Goal: Information Seeking & Learning: Learn about a topic

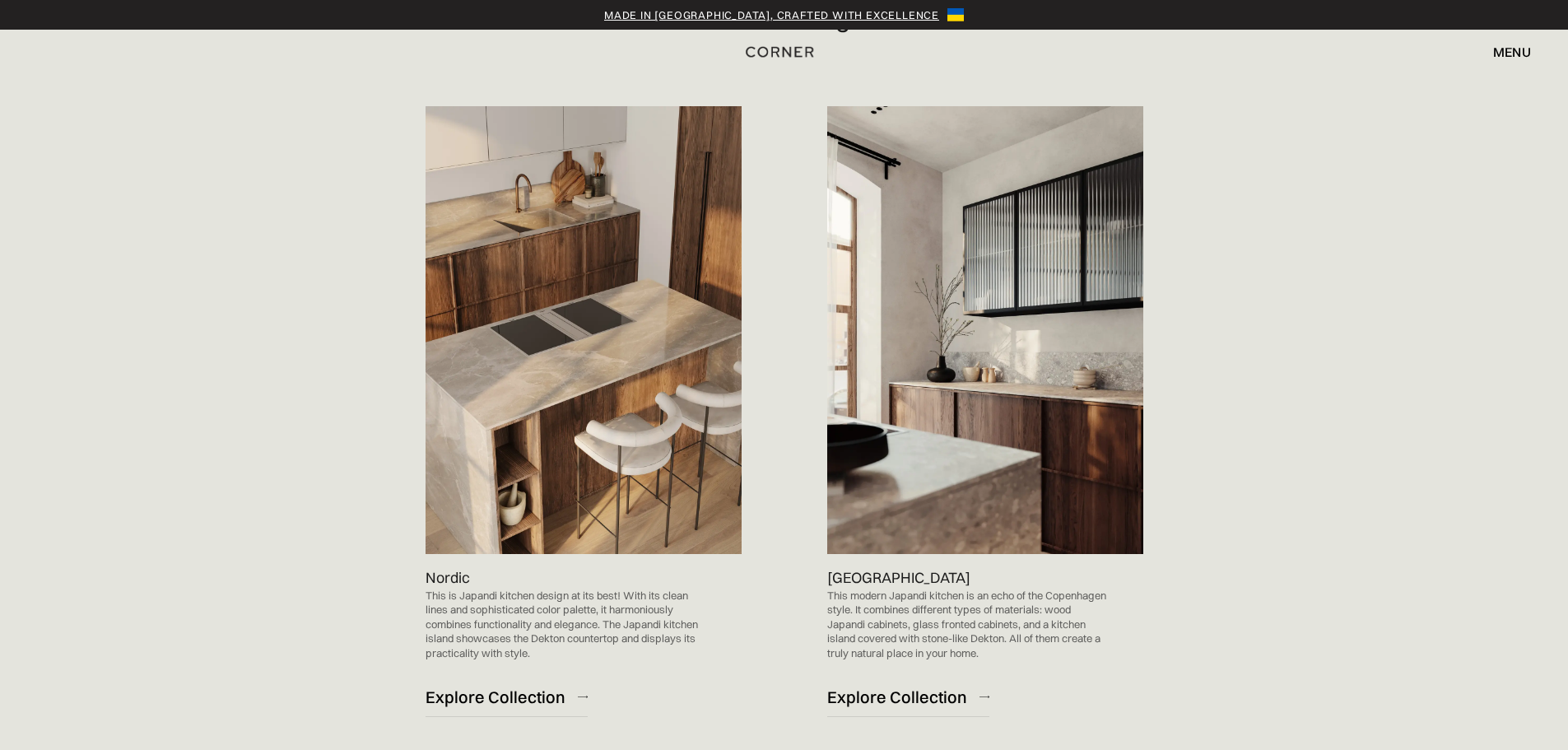
scroll to position [988, 0]
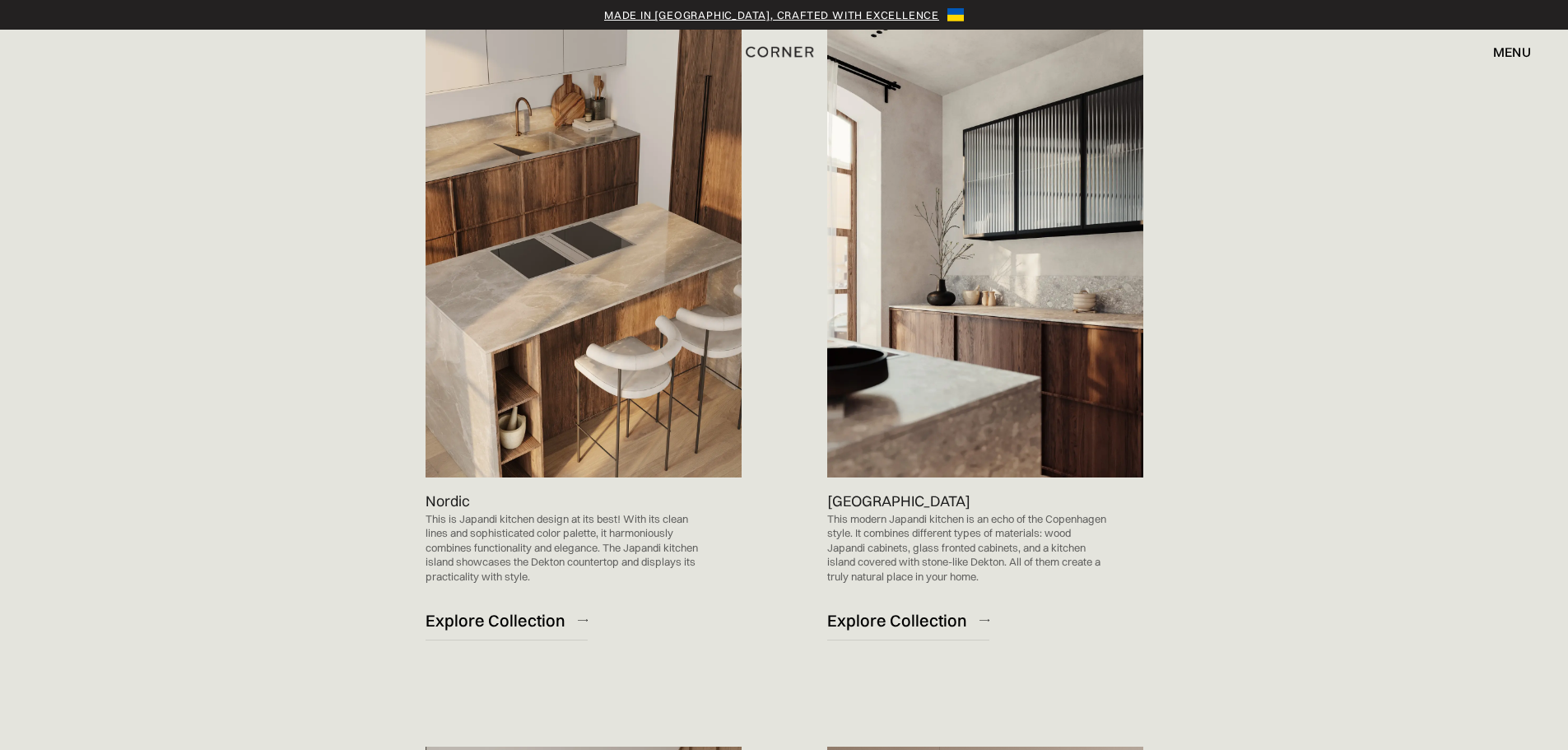
click at [796, 348] on div "Berlin This modern Japandi kitchen is an echo of the Copenhagen style. It combi…" at bounding box center [969, 341] width 349 height 698
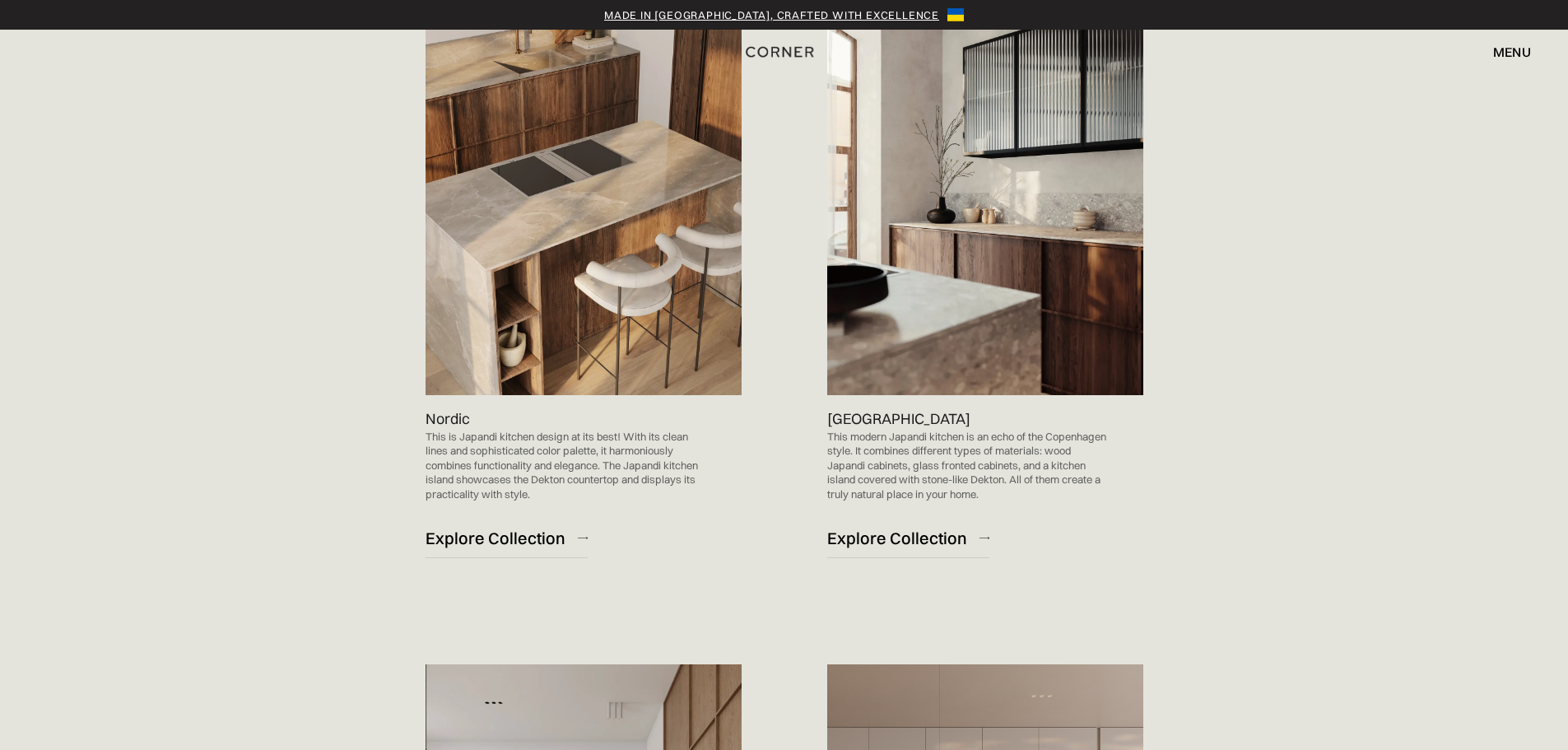
scroll to position [1564, 0]
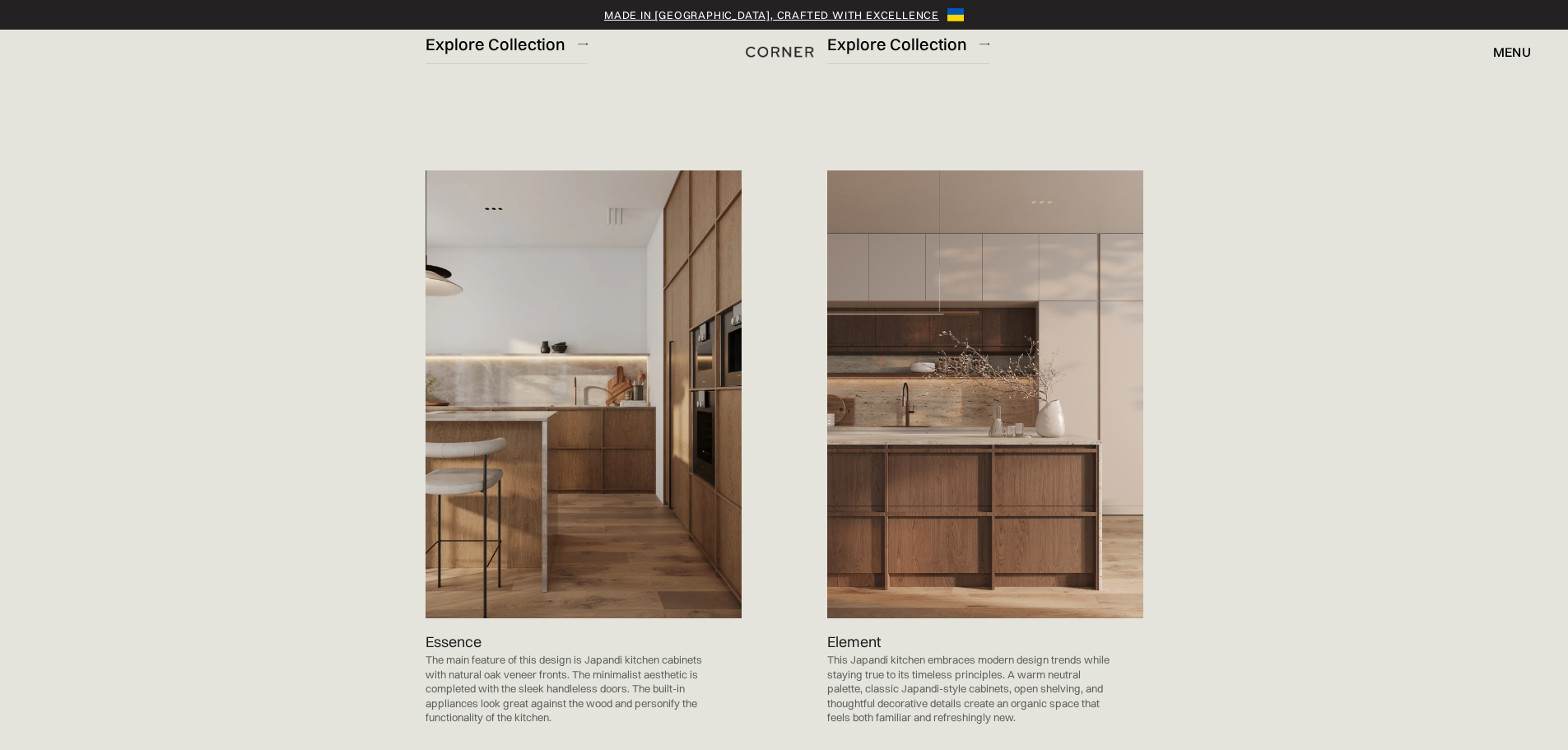
drag, startPoint x: 784, startPoint y: 391, endPoint x: 780, endPoint y: 410, distance: 19.4
click at [784, 397] on div "Check Out the Collection of Stunning Japandi Kitchen Designs Nordic This is Jap…" at bounding box center [784, 341] width 1086 height 2310
drag, startPoint x: 780, startPoint y: 412, endPoint x: 778, endPoint y: 403, distance: 9.2
click at [778, 411] on div "Check Out the Collection of Stunning Japandi Kitchen Designs Nordic This is Jap…" at bounding box center [784, 341] width 1086 height 2310
click at [778, 403] on div "Check Out the Collection of Stunning Japandi Kitchen Designs Nordic This is Jap…" at bounding box center [784, 341] width 1086 height 2310
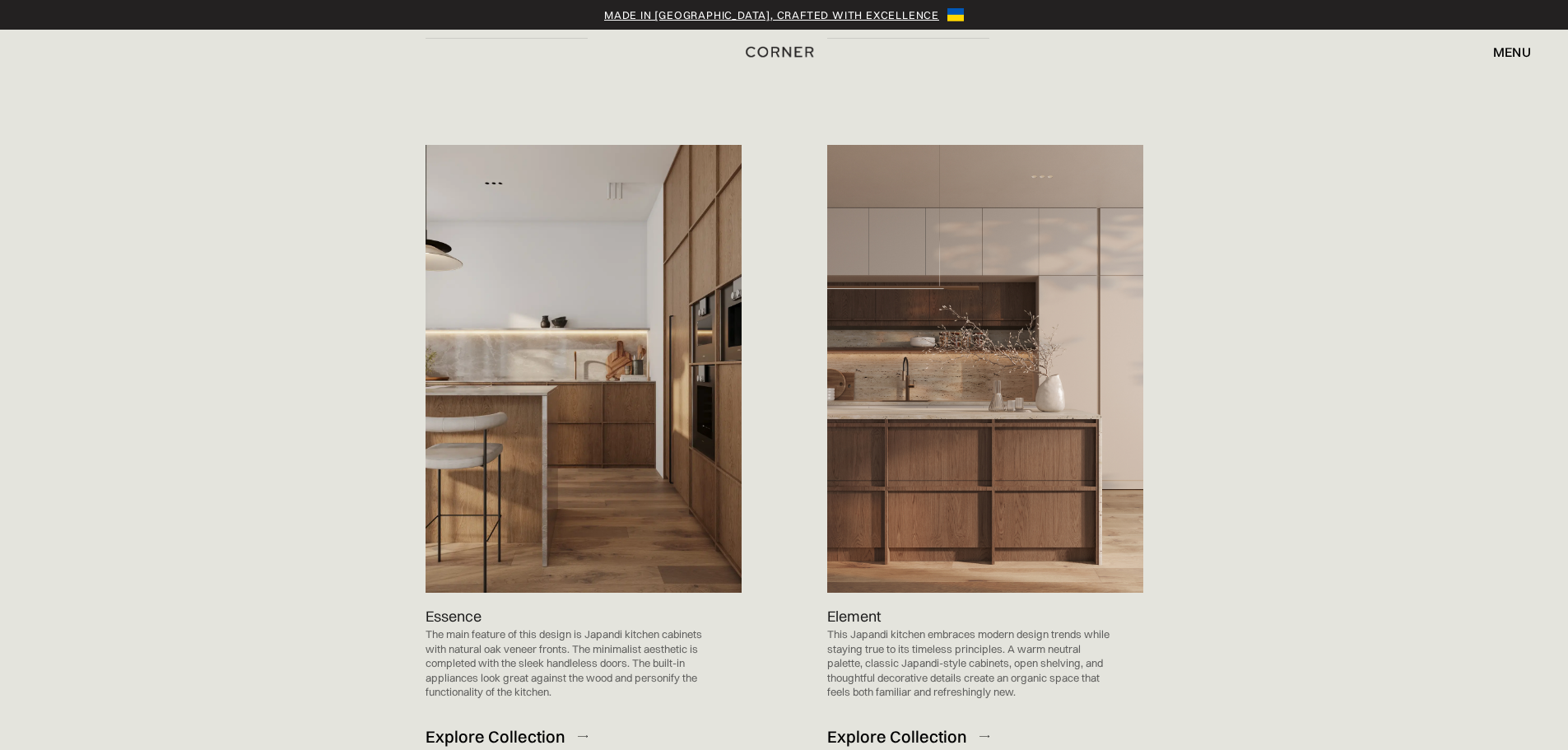
scroll to position [1728, 0]
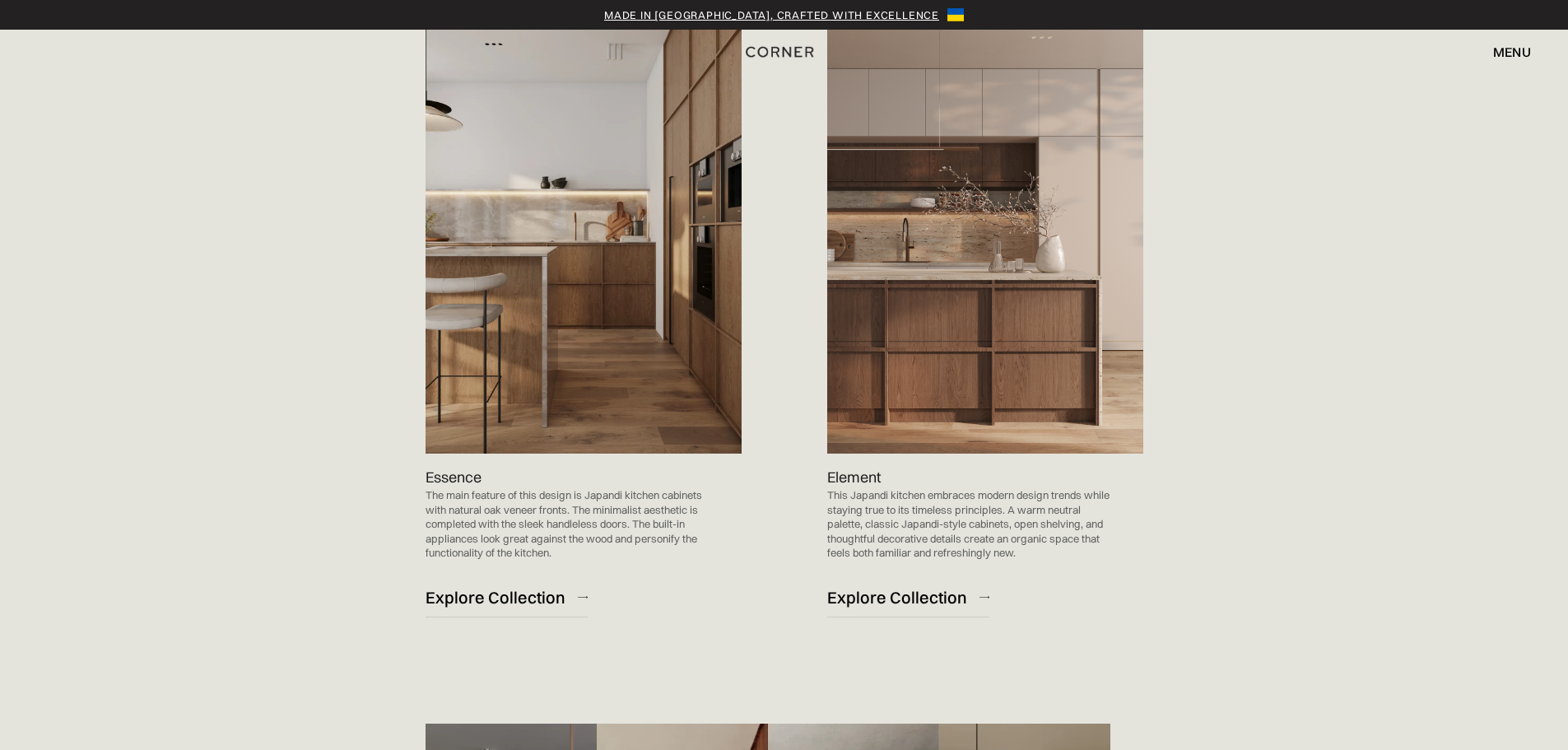
click at [758, 337] on div "Essence The main feature of this design is Japandi kitchen cabinets with natura…" at bounding box center [601, 317] width 349 height 698
click at [321, 328] on div "Check Out the Collection of Stunning Japandi Kitchen Designs Nordic This is Jap…" at bounding box center [784, 176] width 1086 height 2310
click at [333, 292] on div "Check Out the Collection of Stunning Japandi Kitchen Designs Nordic This is Jap…" at bounding box center [784, 176] width 1086 height 2310
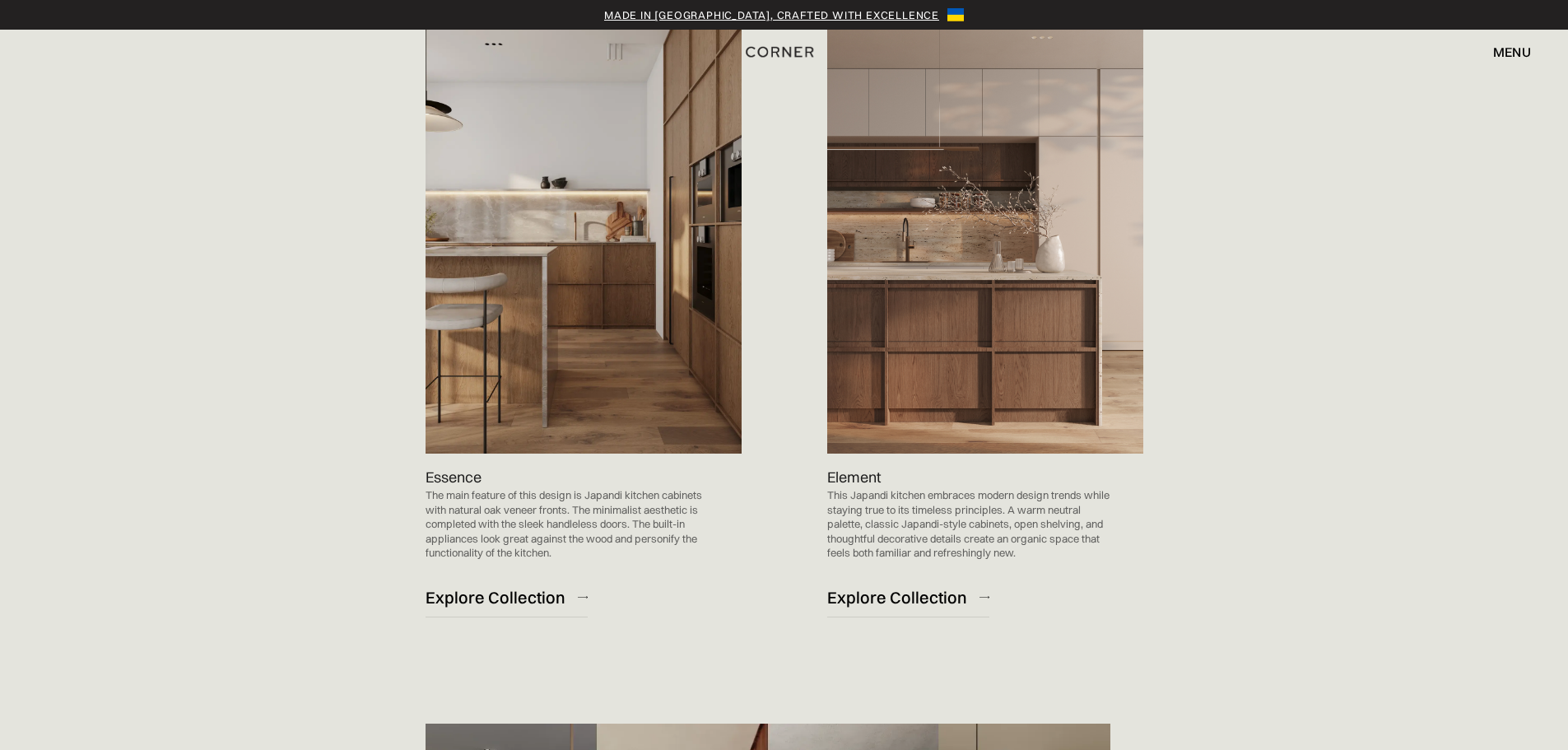
click at [345, 244] on div "Check Out the Collection of Stunning Japandi Kitchen Designs Nordic This is Jap…" at bounding box center [784, 176] width 1086 height 2310
click at [793, 331] on div "Check Out the Collection of Stunning Japandi Kitchen Designs Nordic This is Jap…" at bounding box center [784, 176] width 1086 height 2310
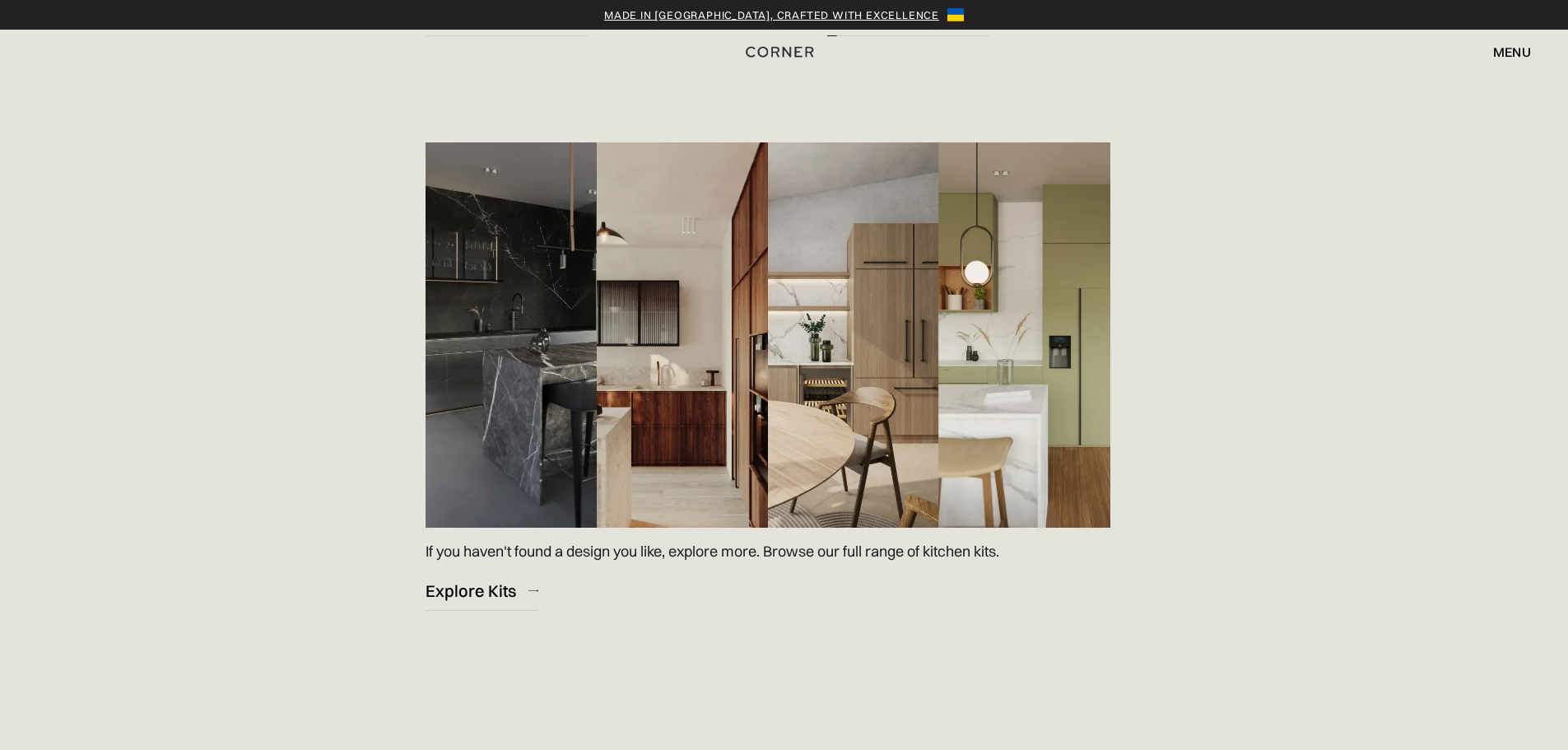
scroll to position [2469, 0]
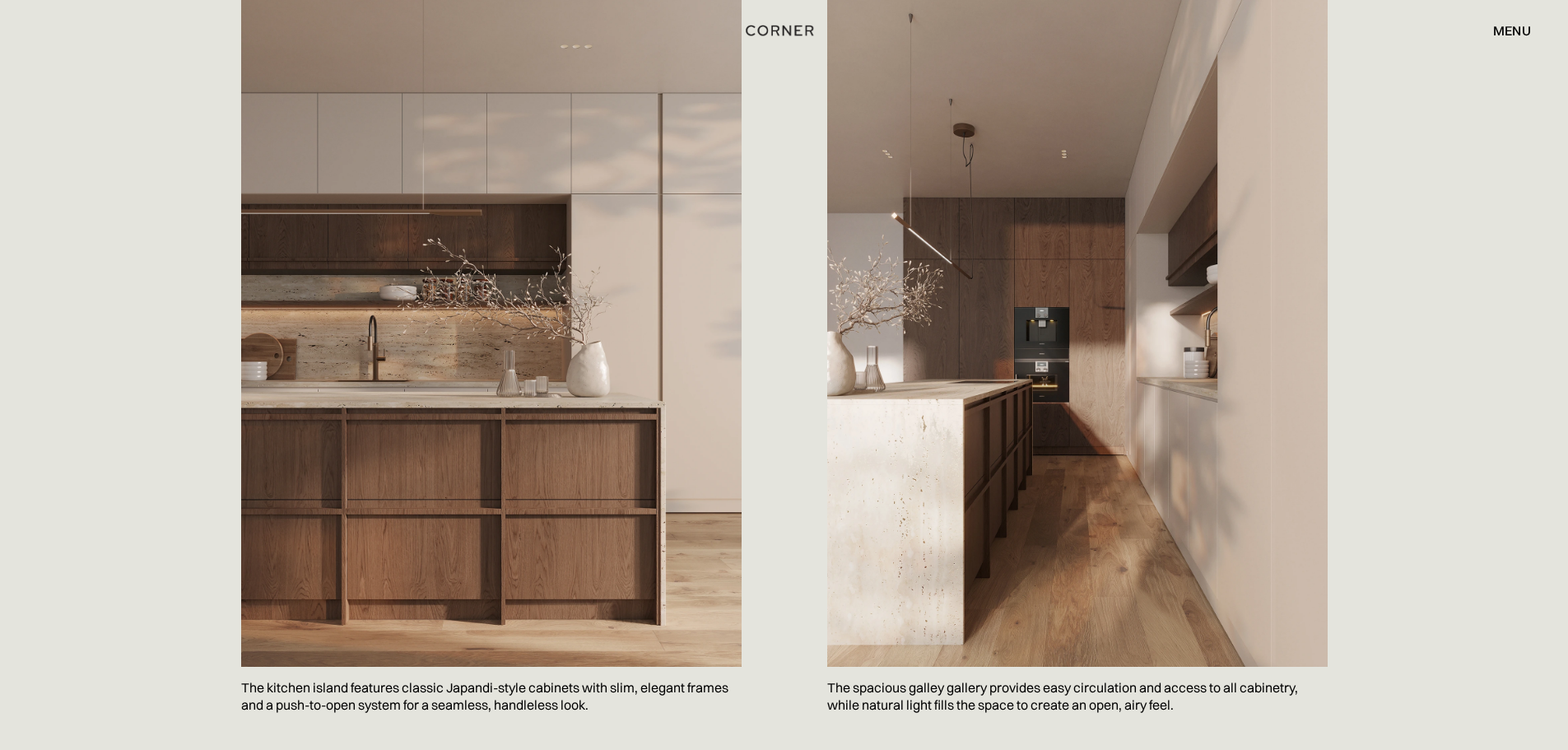
click at [790, 403] on div "Classic Japandi kitchen design reimagined in a modern setting. This kitchen ble…" at bounding box center [784, 140] width 1086 height 1188
click at [794, 437] on div "Save The spacious galley gallery provides easy circulation and access to all ca…" at bounding box center [1061, 366] width 533 height 736
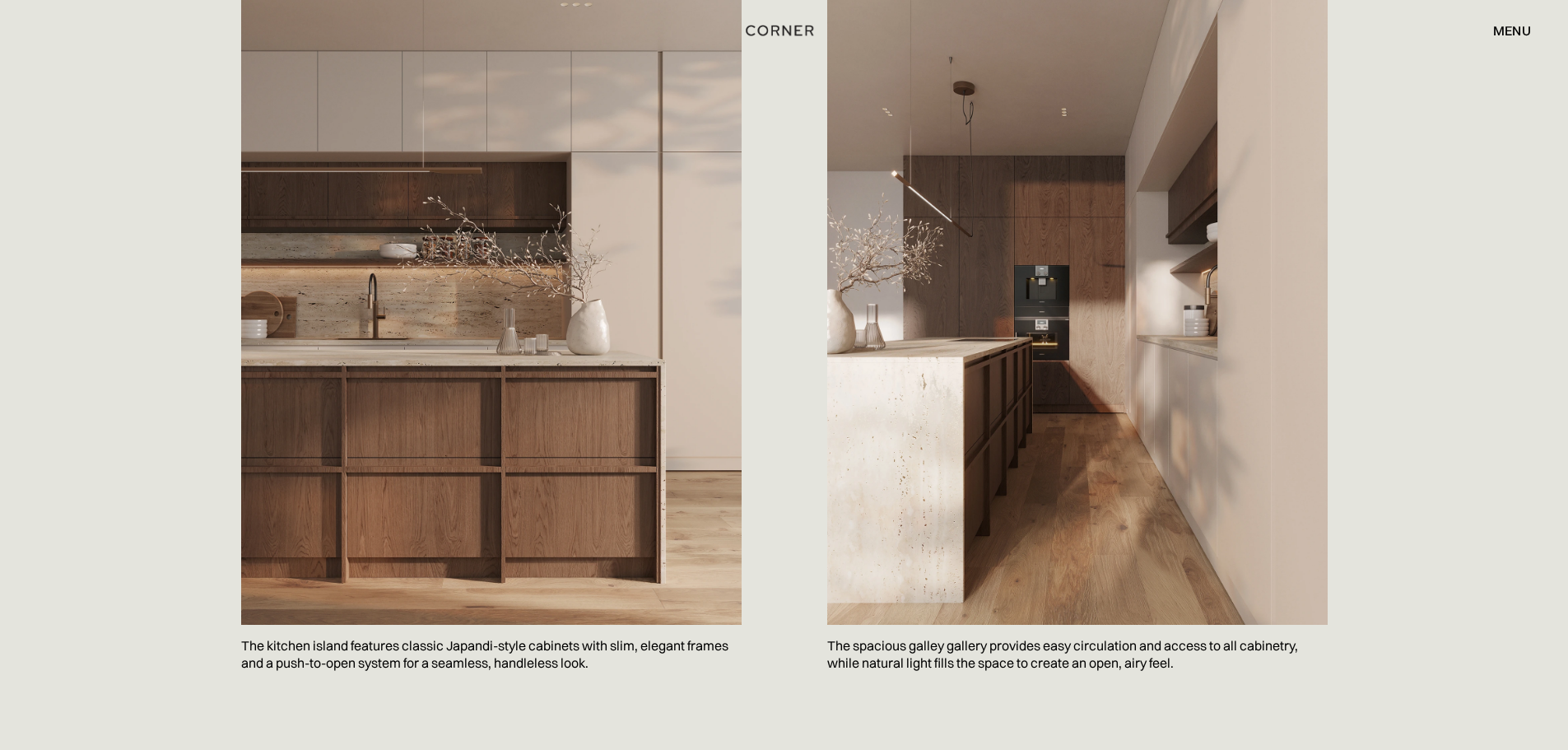
scroll to position [1070, 0]
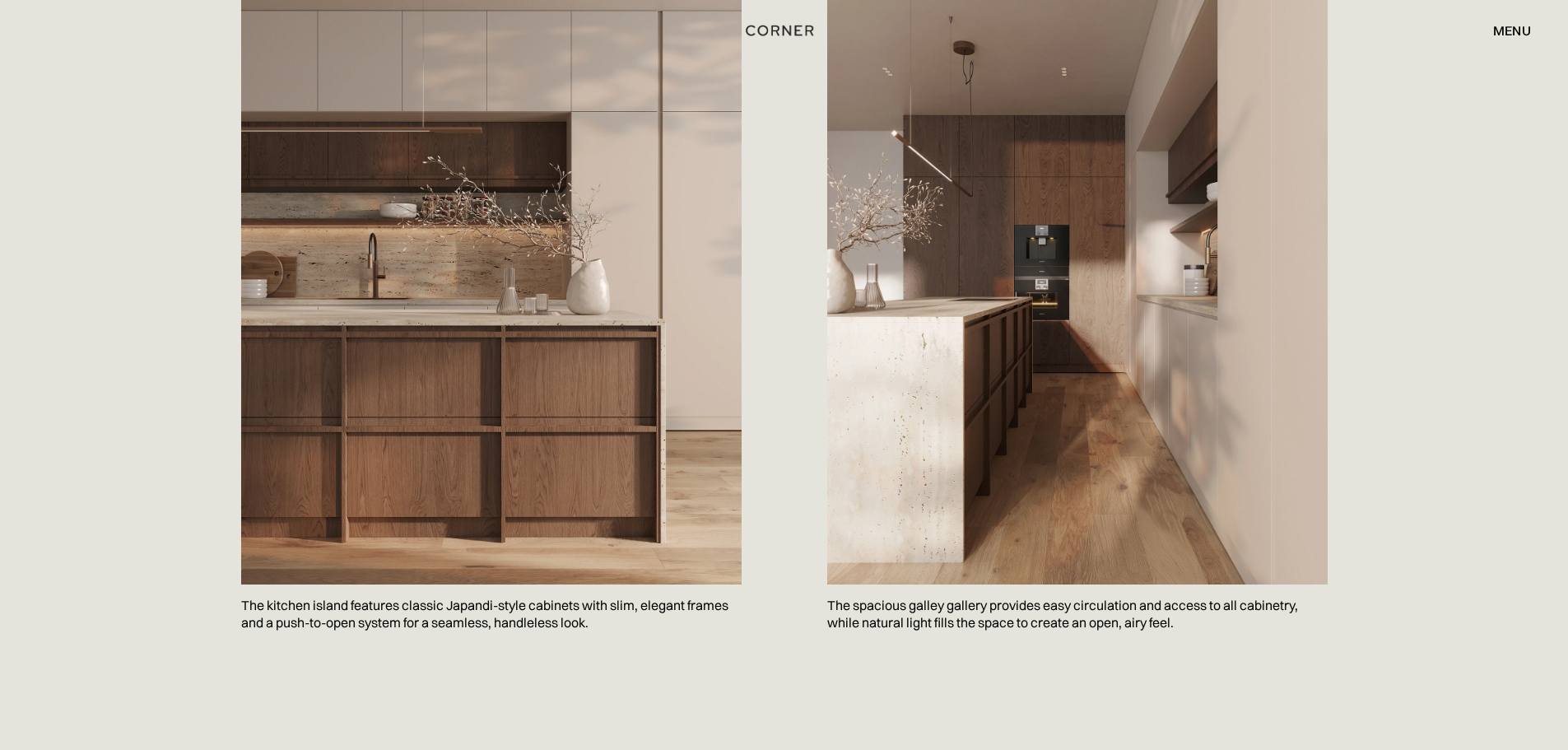
click at [793, 437] on div "Classic Japandi kitchen design reimagined in a modern setting. This kitchen ble…" at bounding box center [784, 59] width 1086 height 1188
click at [788, 446] on div "Classic Japandi kitchen design reimagined in a modern setting. This kitchen ble…" at bounding box center [784, 59] width 1086 height 1188
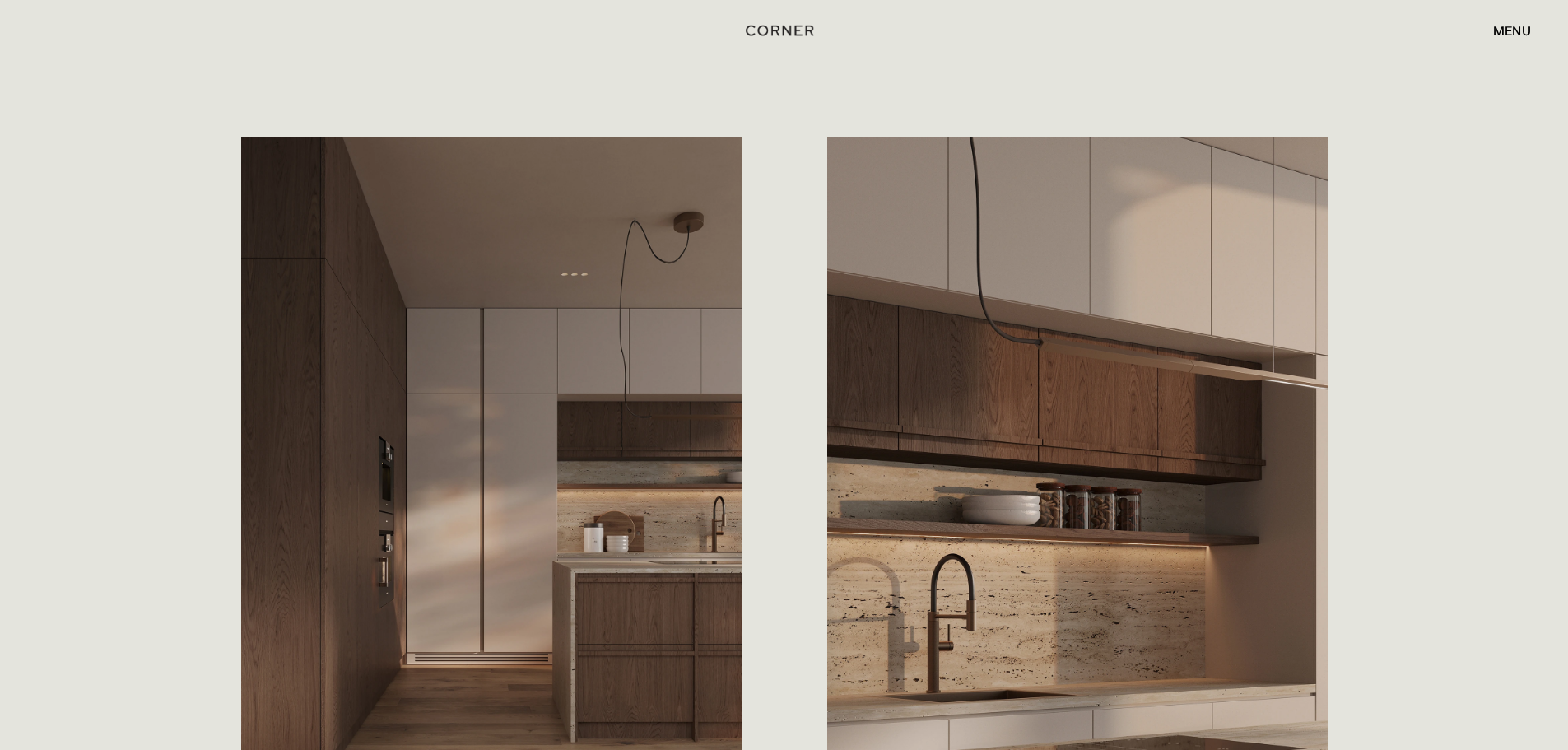
scroll to position [1975, 0]
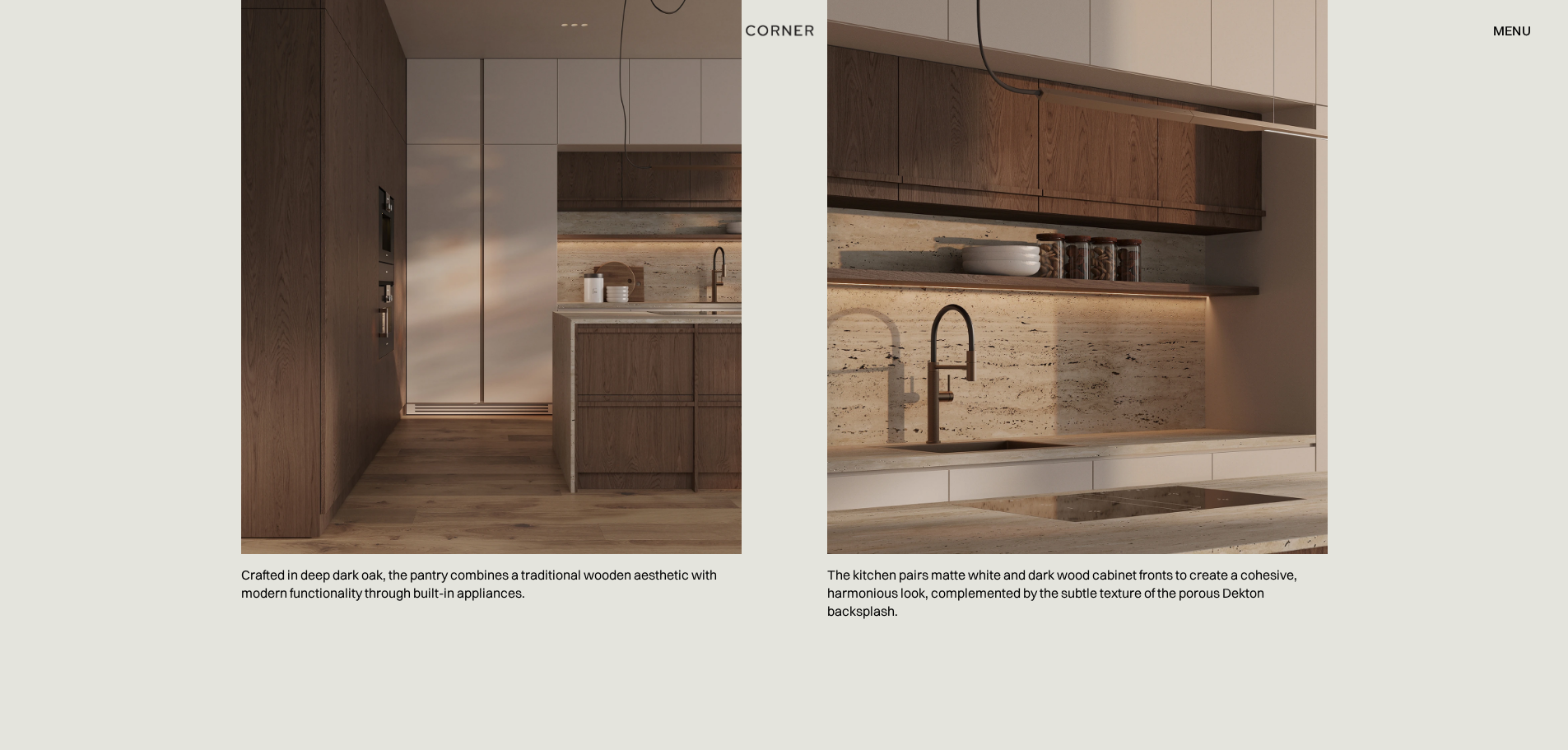
click at [735, 380] on img at bounding box center [492, 221] width 501 height 667
click at [724, 411] on img at bounding box center [492, 221] width 501 height 667
drag, startPoint x: 838, startPoint y: 453, endPoint x: 760, endPoint y: 465, distance: 78.9
click at [766, 456] on div "Save Crafted in deep dark oak, the pantry combines a traditional wooden aesthet…" at bounding box center [508, 255] width 533 height 736
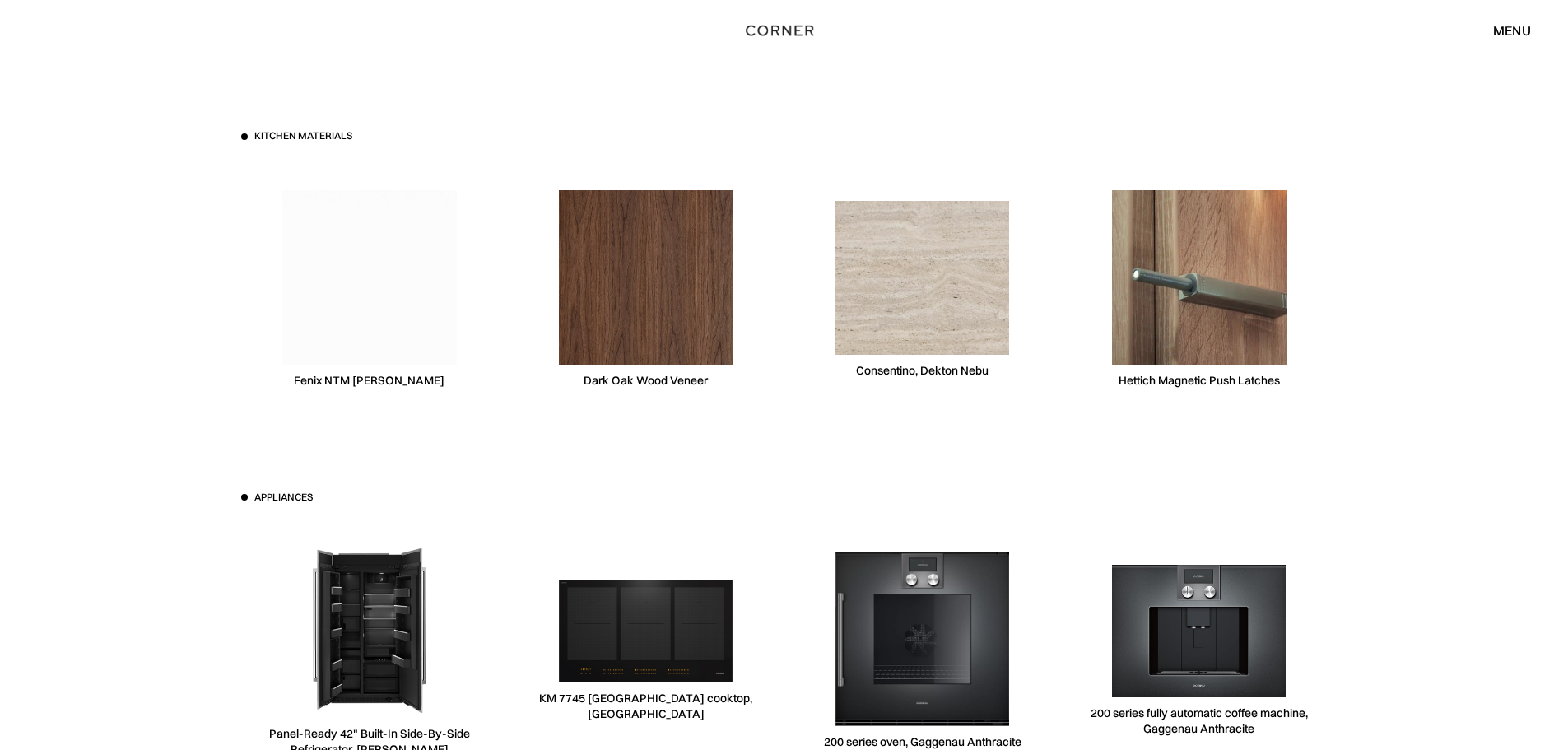
scroll to position [4856, 0]
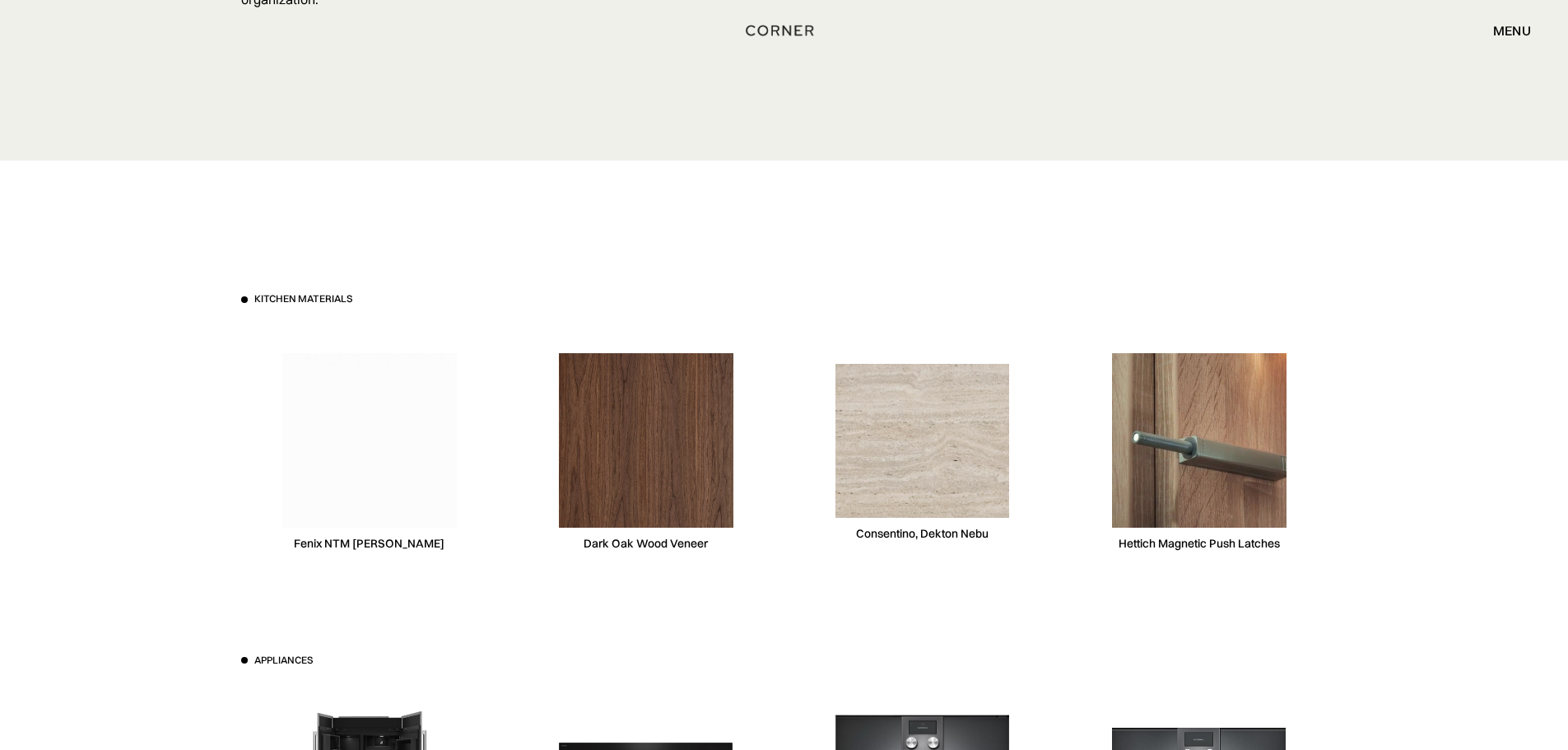
click at [800, 431] on div "Consentino, Dekton Nebu" at bounding box center [922, 453] width 257 height 254
click at [719, 445] on img at bounding box center [647, 440] width 175 height 175
drag, startPoint x: 476, startPoint y: 481, endPoint x: 378, endPoint y: 487, distance: 98.2
click at [397, 487] on div "Kitchen materials Fenix NTM [PERSON_NAME] Dark Oak Wood Veneer [PERSON_NAME], D…" at bounding box center [784, 435] width 1086 height 287
drag, startPoint x: 734, startPoint y: 481, endPoint x: 823, endPoint y: 476, distance: 89.1
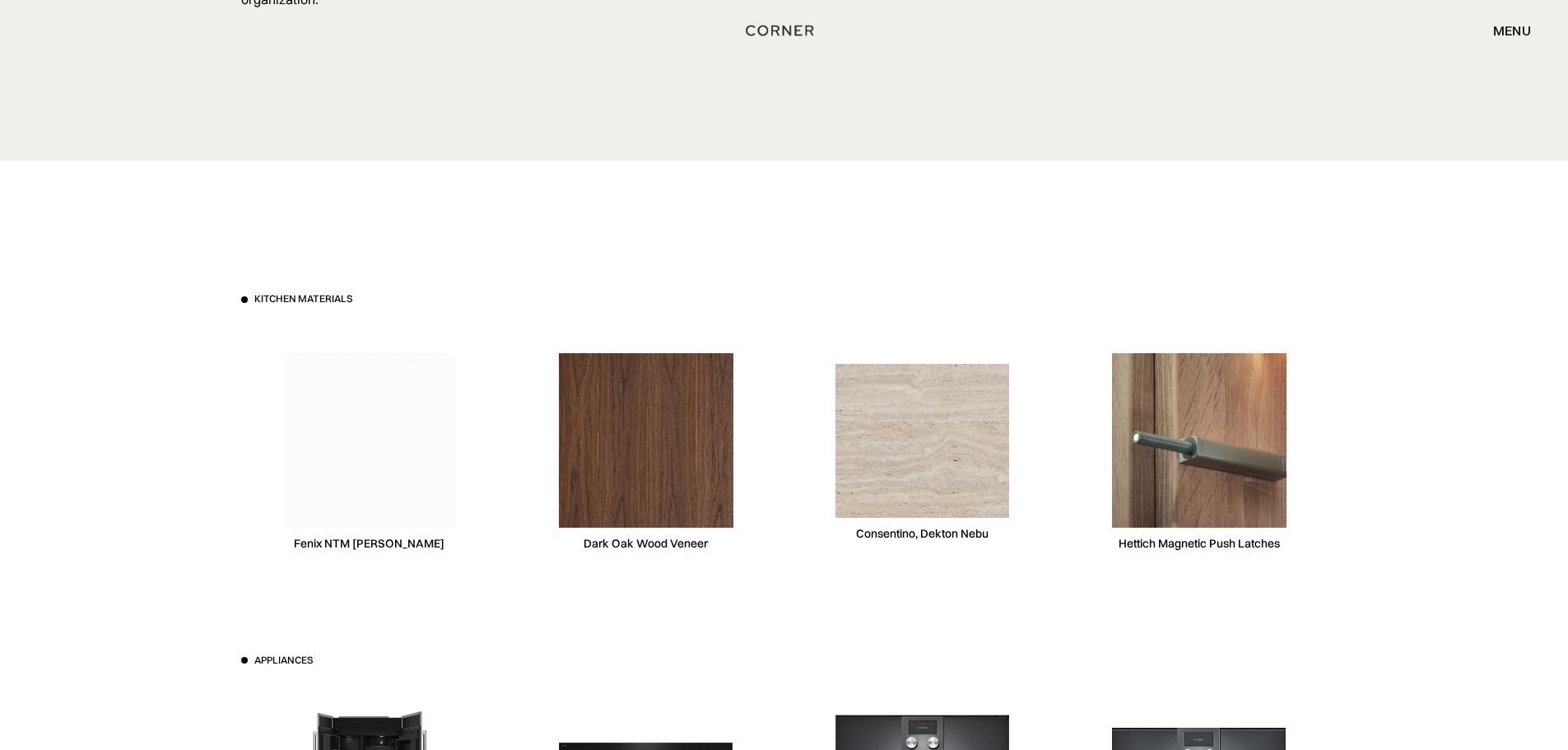
click at [770, 481] on div "Dark Oak Wood Veneer" at bounding box center [646, 453] width 257 height 254
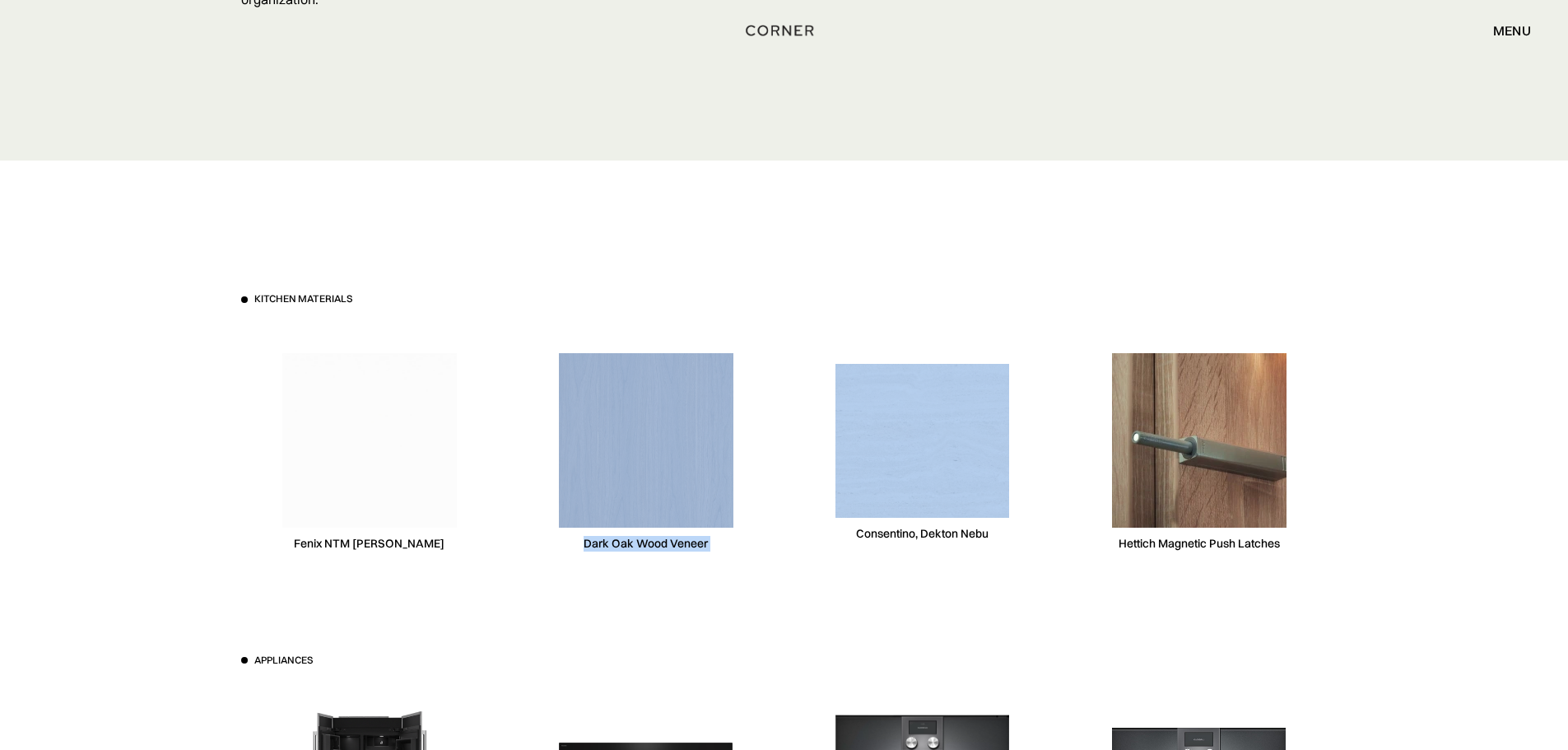
drag, startPoint x: 826, startPoint y: 476, endPoint x: 598, endPoint y: 492, distance: 228.6
click at [600, 492] on div "Kitchen materials Fenix NTM [PERSON_NAME] Dark Oak Wood Veneer [PERSON_NAME], D…" at bounding box center [784, 435] width 1086 height 287
click at [681, 489] on img at bounding box center [647, 440] width 175 height 175
click at [730, 511] on img at bounding box center [647, 440] width 175 height 175
click at [770, 538] on div "Dark Oak Wood Veneer" at bounding box center [646, 453] width 257 height 254
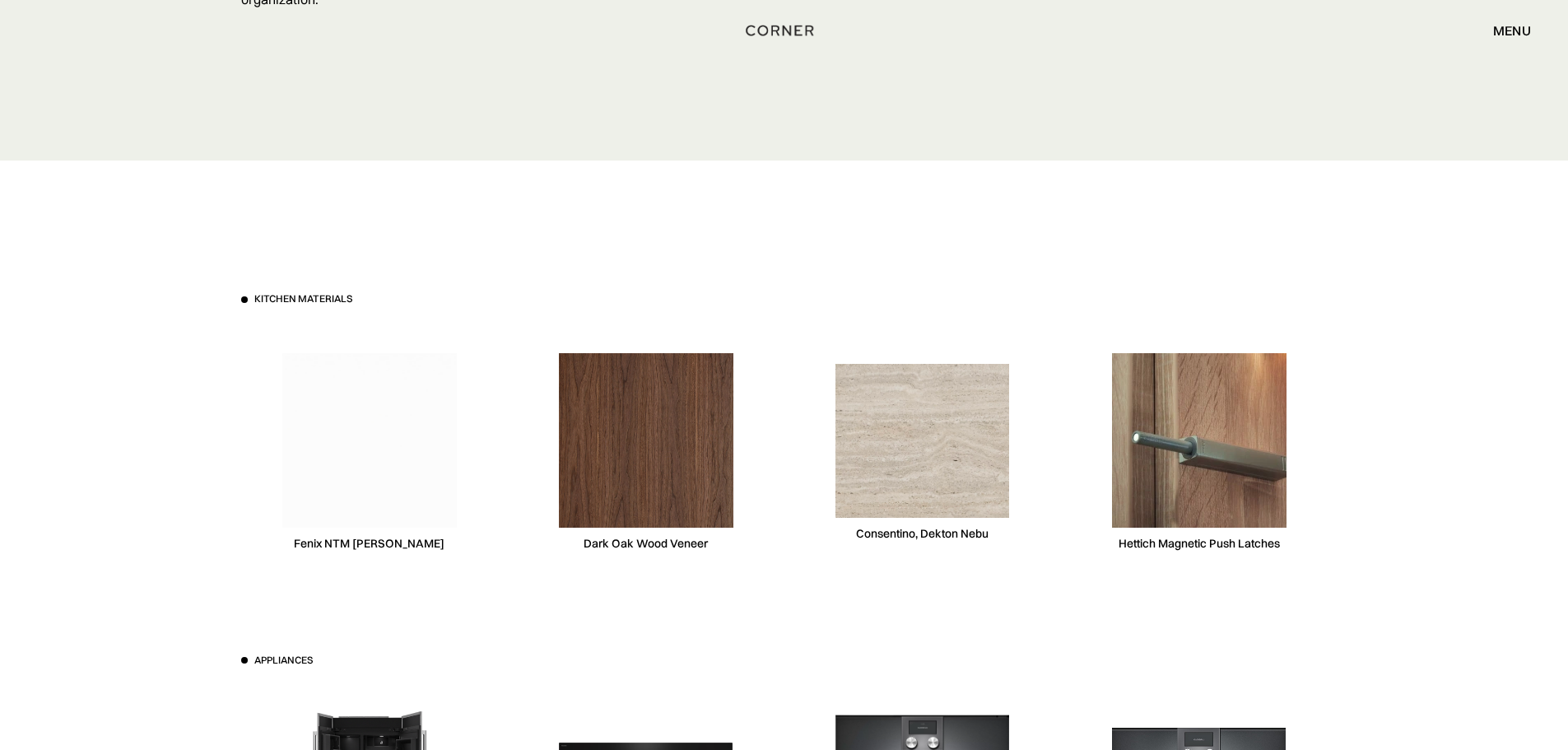
drag, startPoint x: 809, startPoint y: 602, endPoint x: 810, endPoint y: 588, distance: 14.0
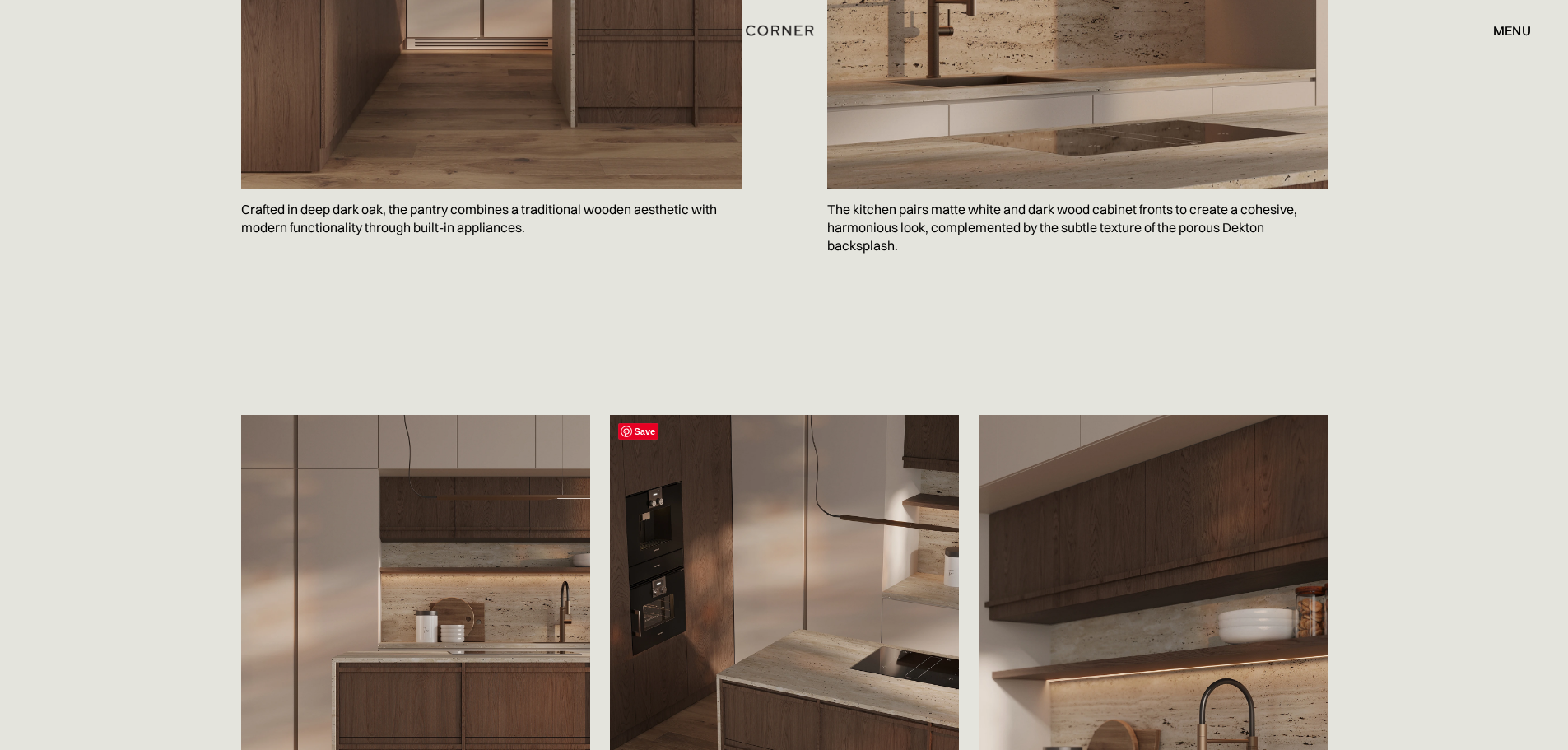
scroll to position [1847, 0]
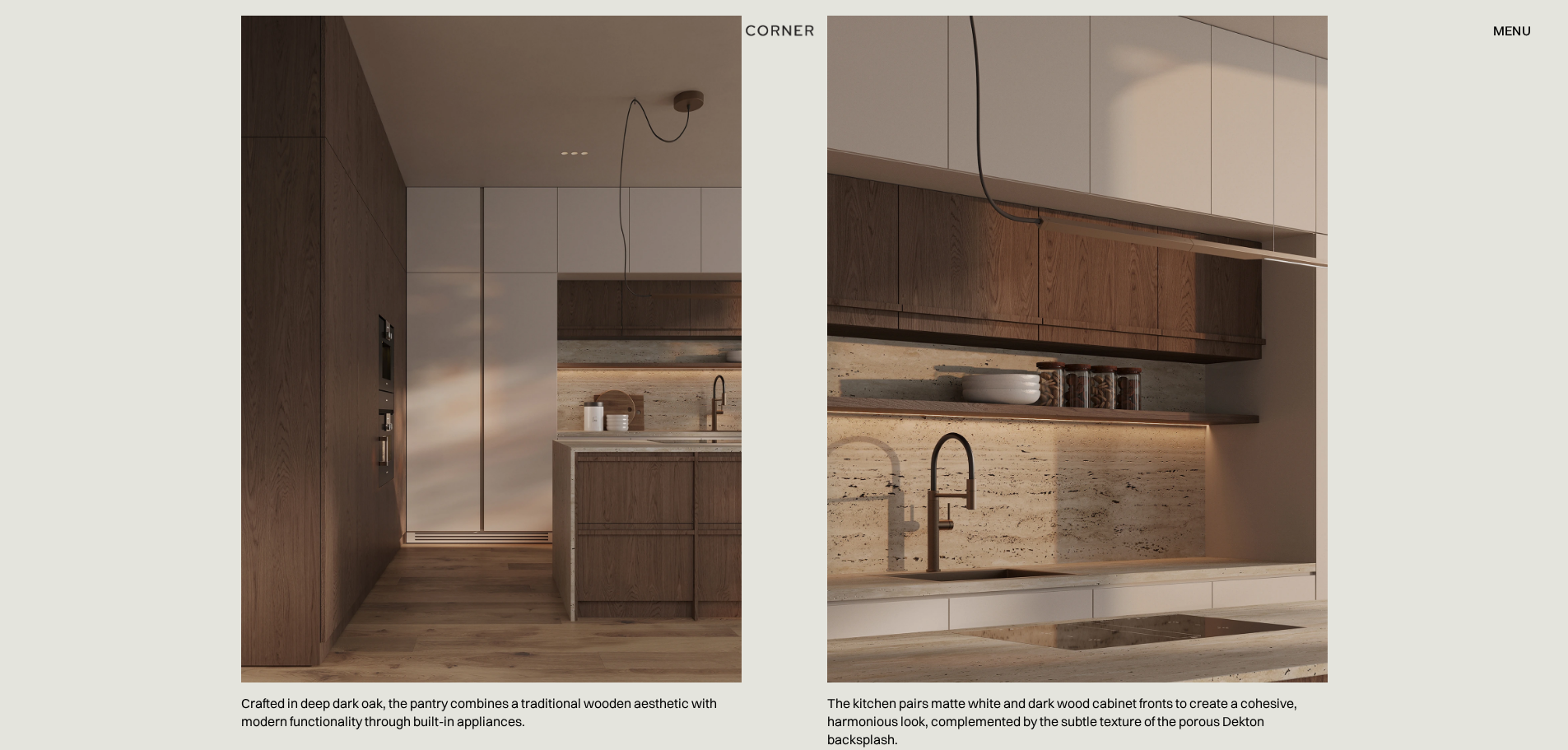
click at [794, 415] on div "Save The kitchen pairs matte white and dark wood cabinet fronts to create a coh…" at bounding box center [1061, 392] width 533 height 753
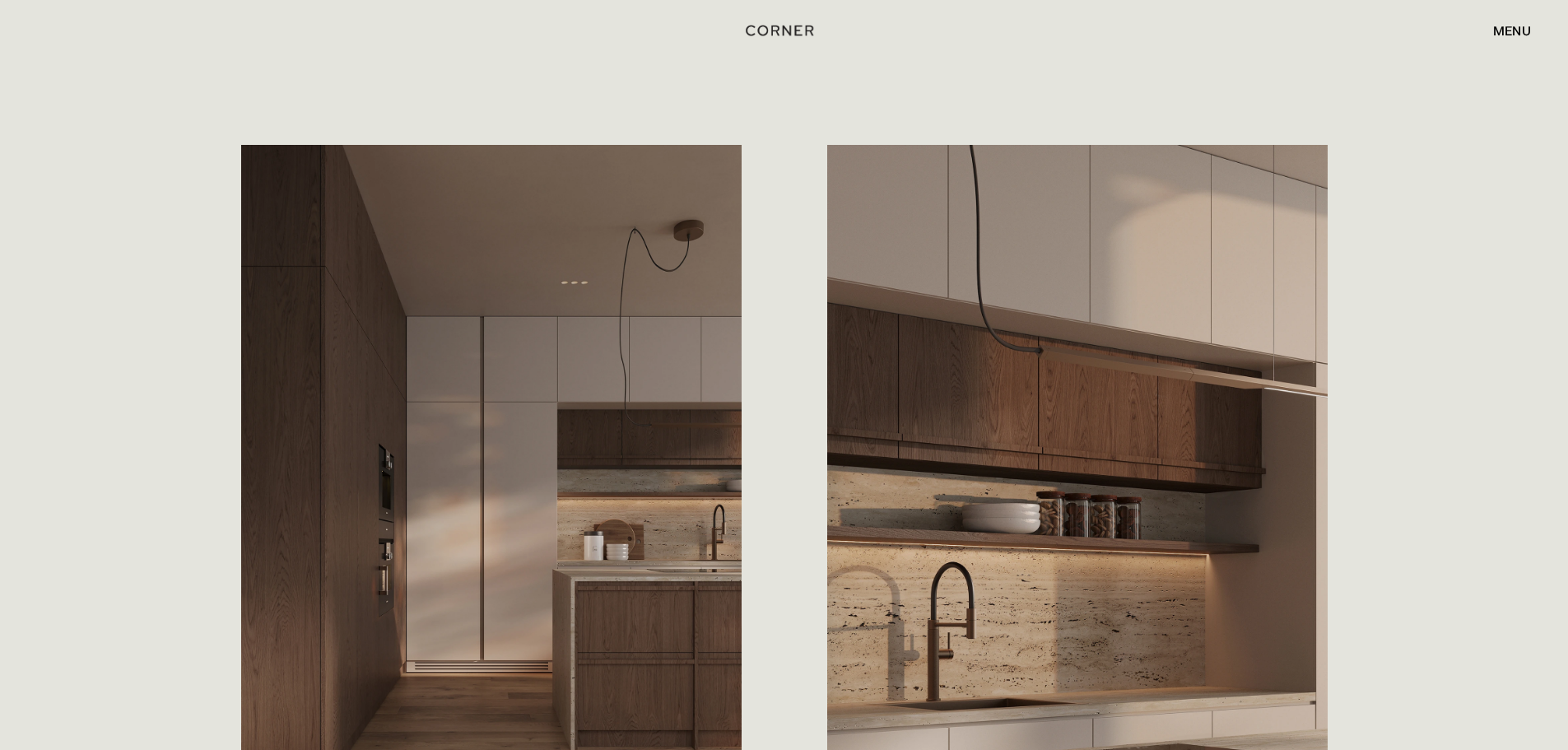
scroll to position [1600, 0]
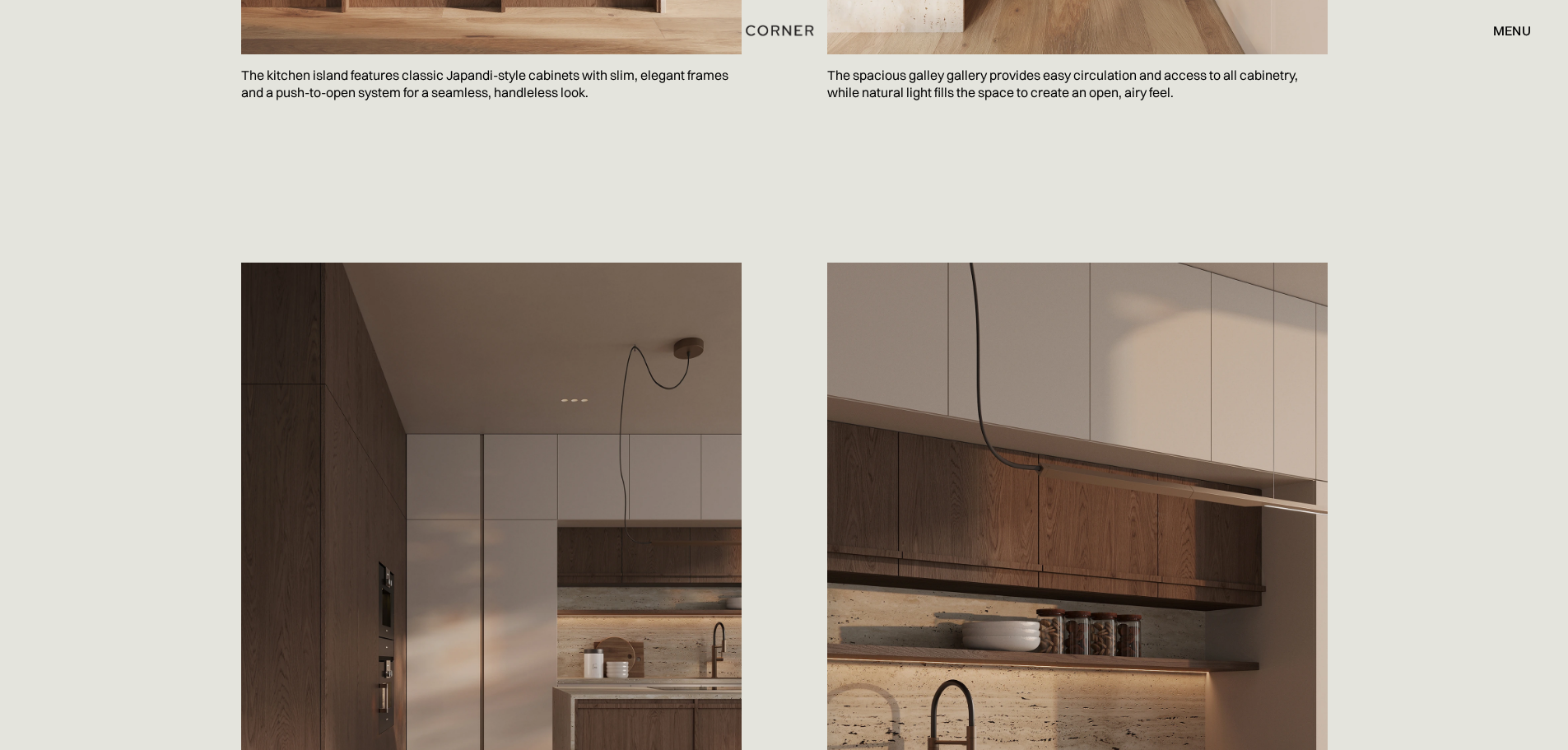
drag, startPoint x: 769, startPoint y: 321, endPoint x: 729, endPoint y: 6, distance: 317.5
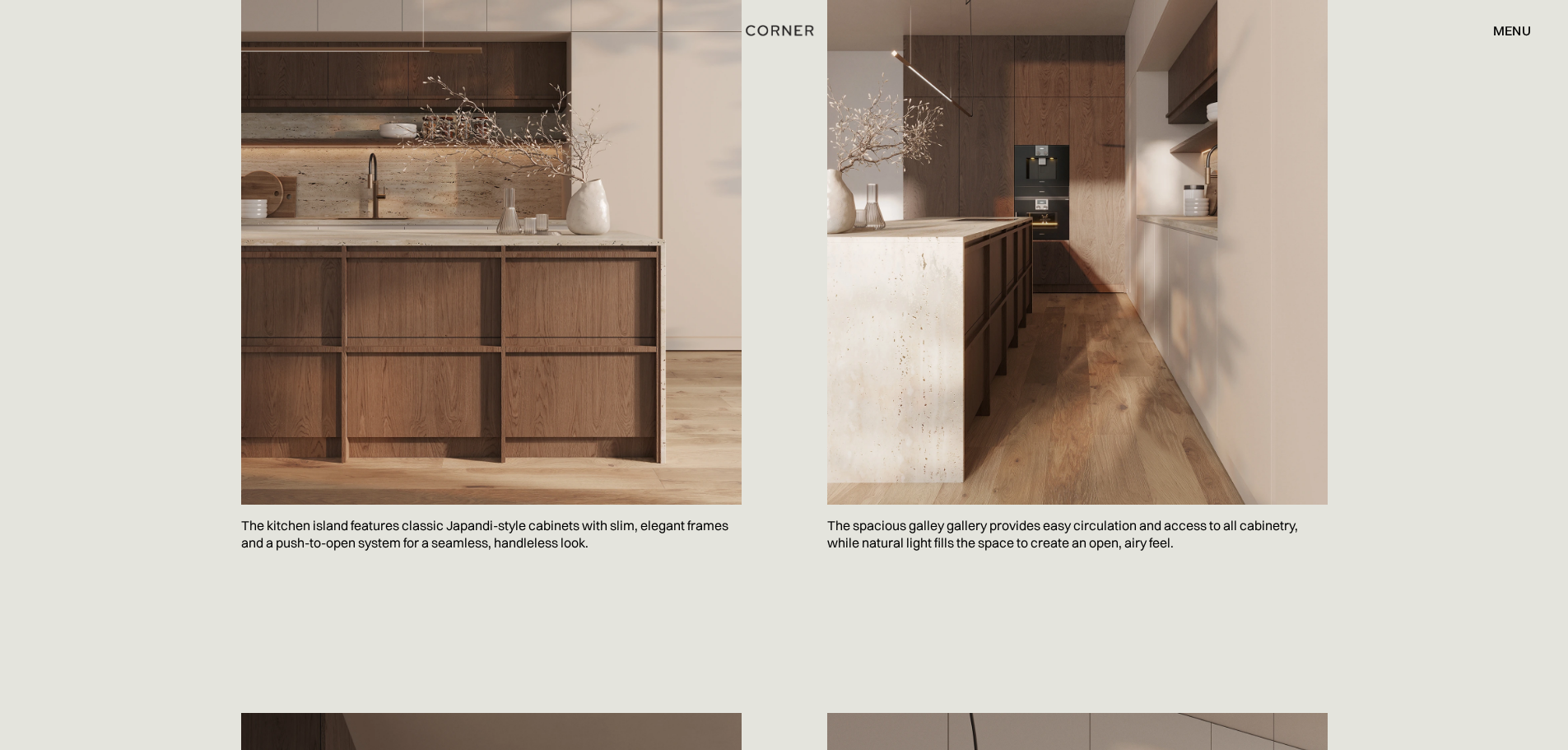
scroll to position [0, 0]
